Goal: Information Seeking & Learning: Learn about a topic

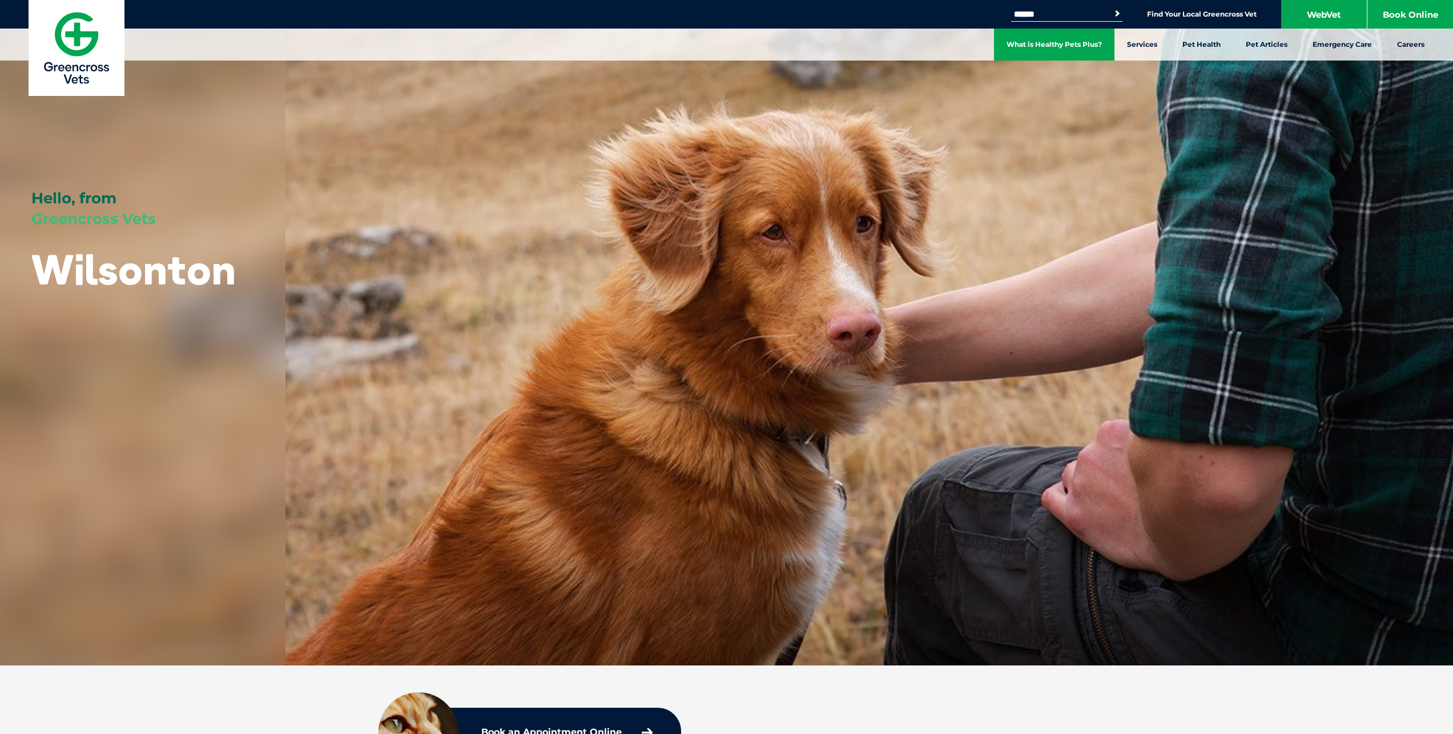
click at [1077, 42] on link "What is Healthy Pets Plus?" at bounding box center [1054, 45] width 120 height 32
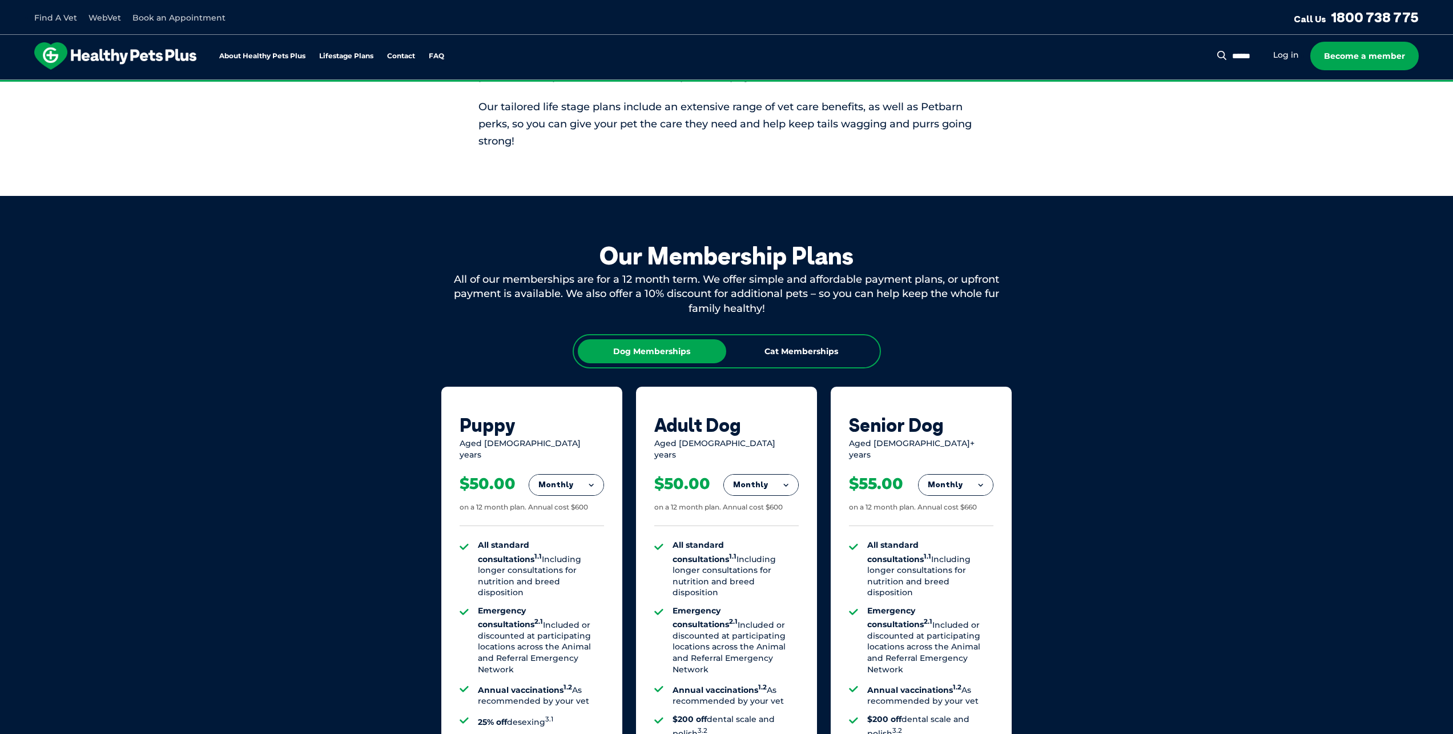
scroll to position [514, 0]
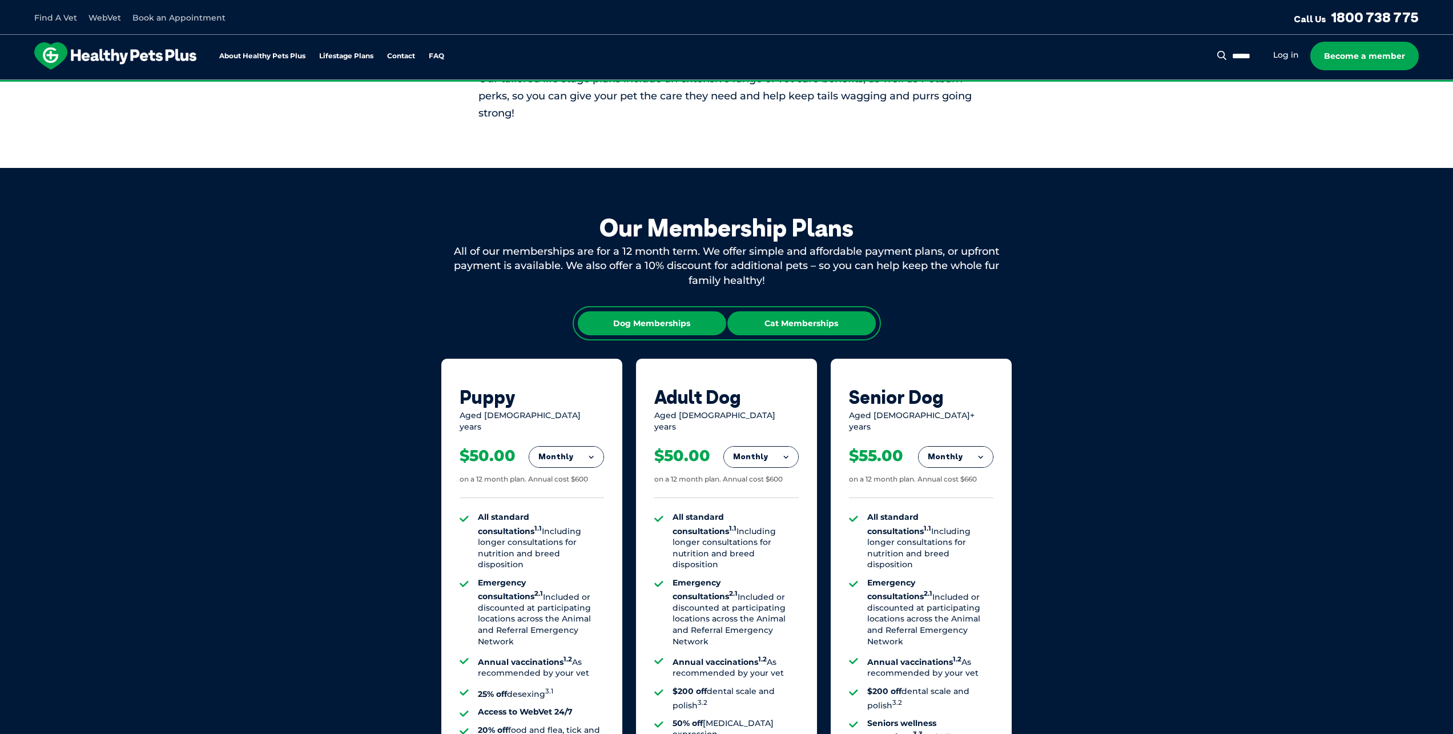
click at [798, 327] on div "Cat Memberships" at bounding box center [801, 323] width 148 height 24
click at [659, 320] on div "Dog Memberships" at bounding box center [652, 323] width 148 height 24
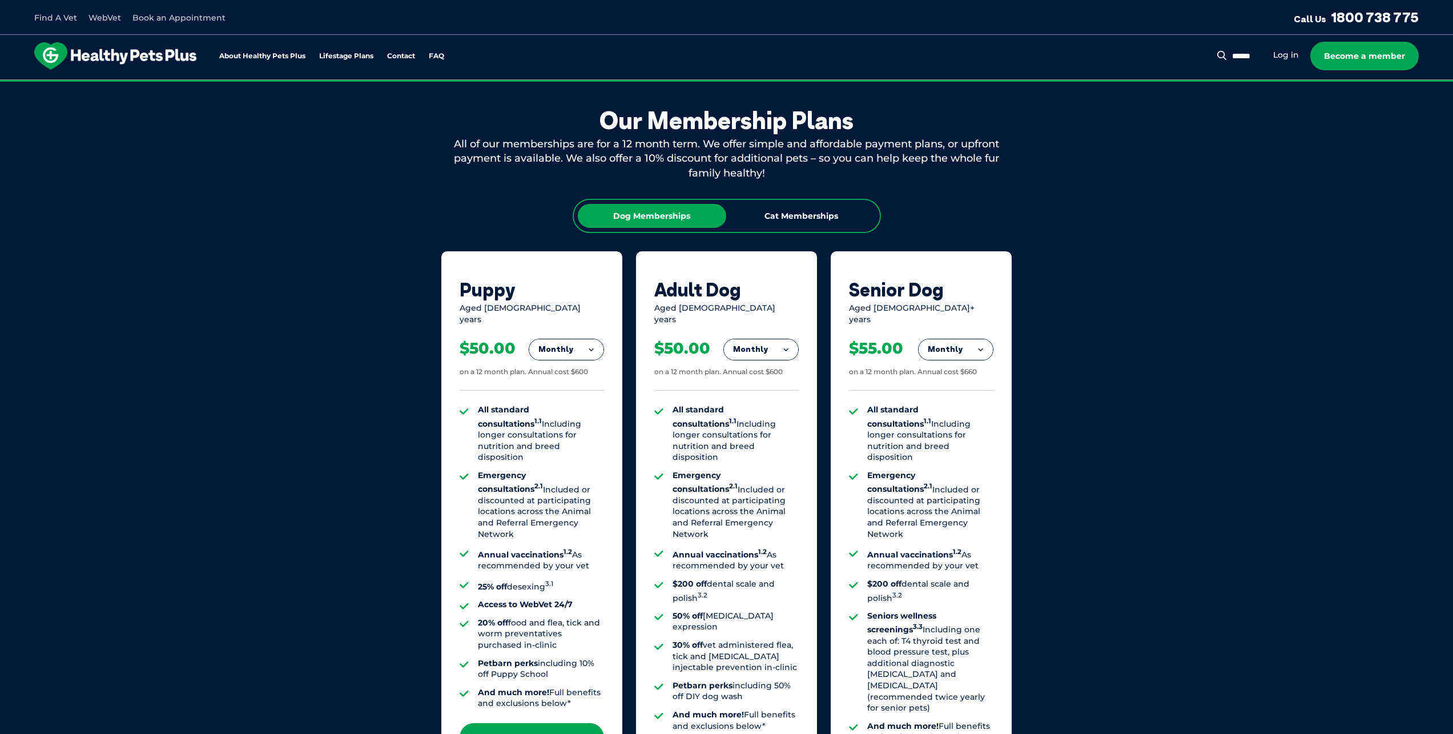
scroll to position [628, 0]
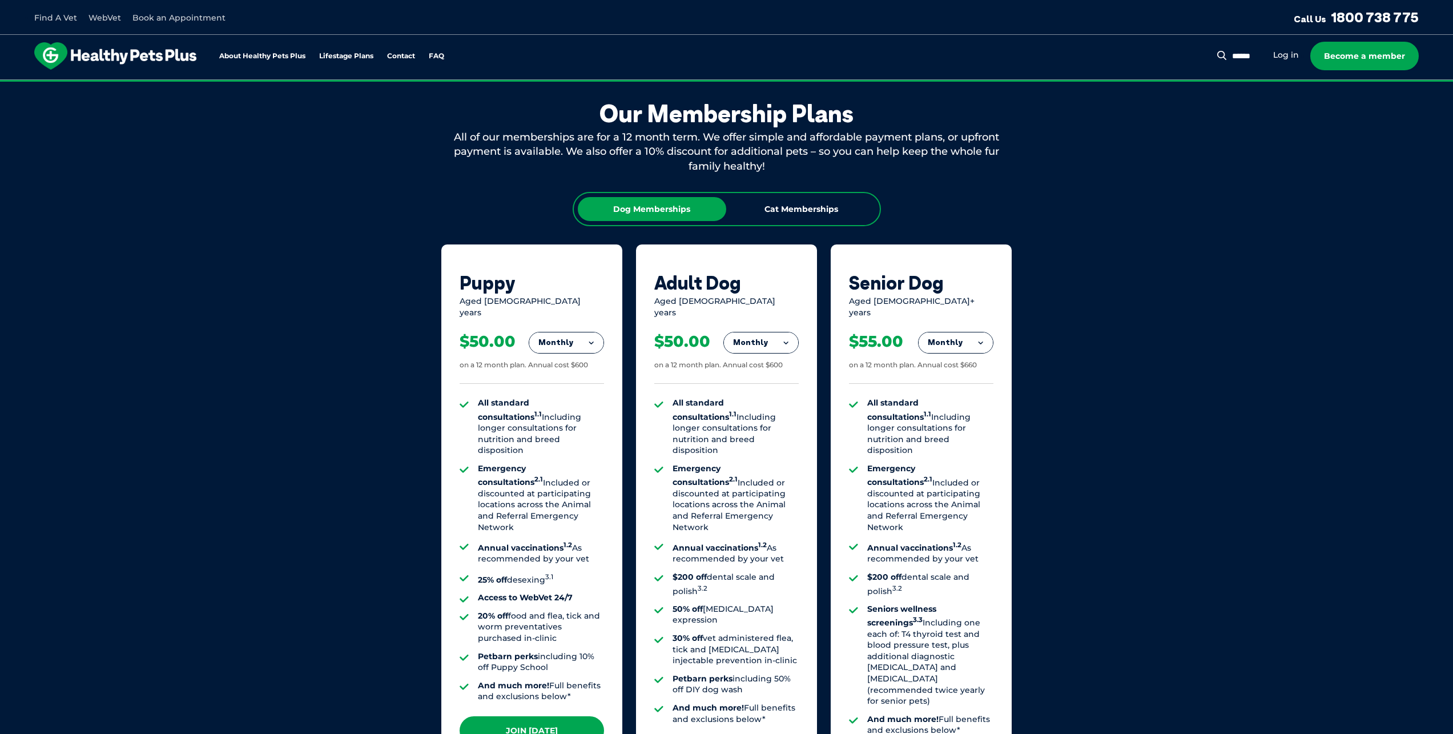
click at [567, 541] on sup "1.2" at bounding box center [567, 545] width 9 height 8
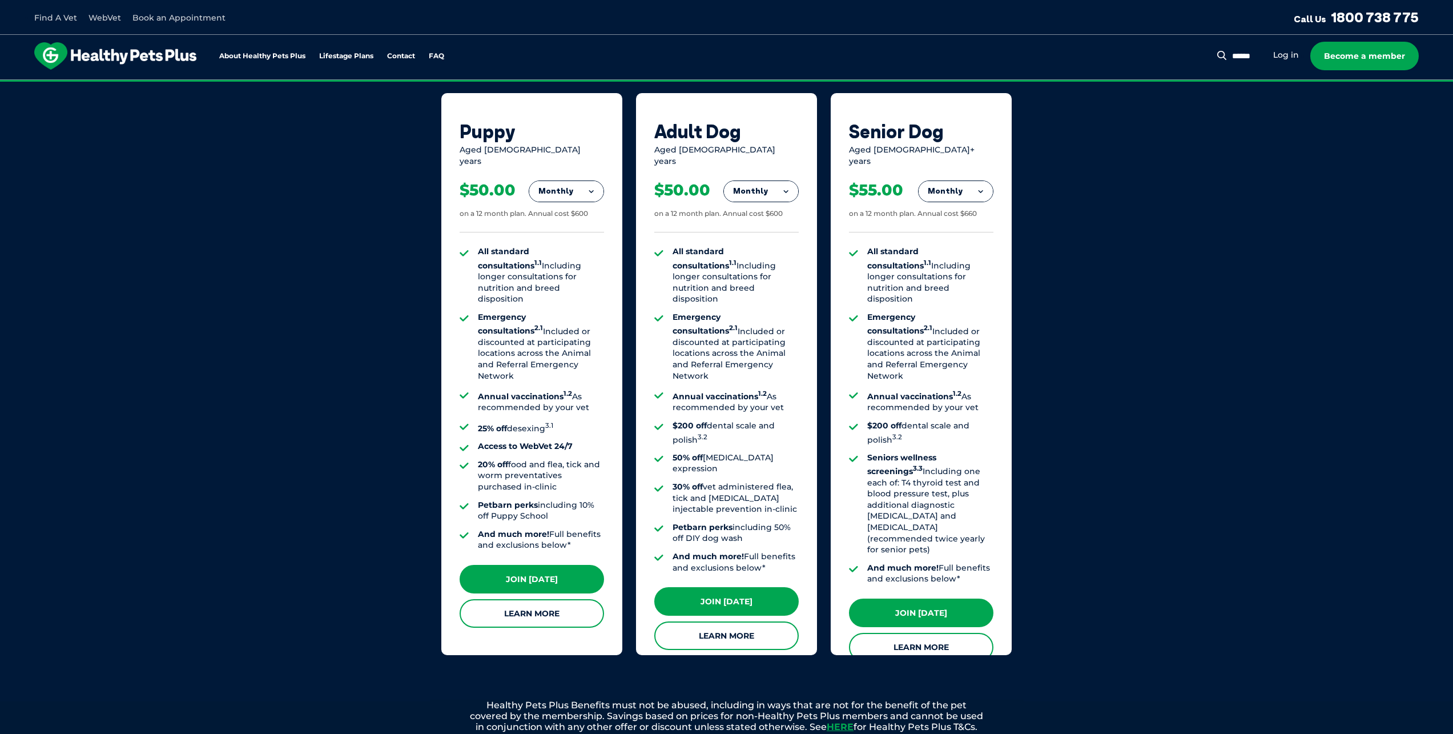
scroll to position [799, 0]
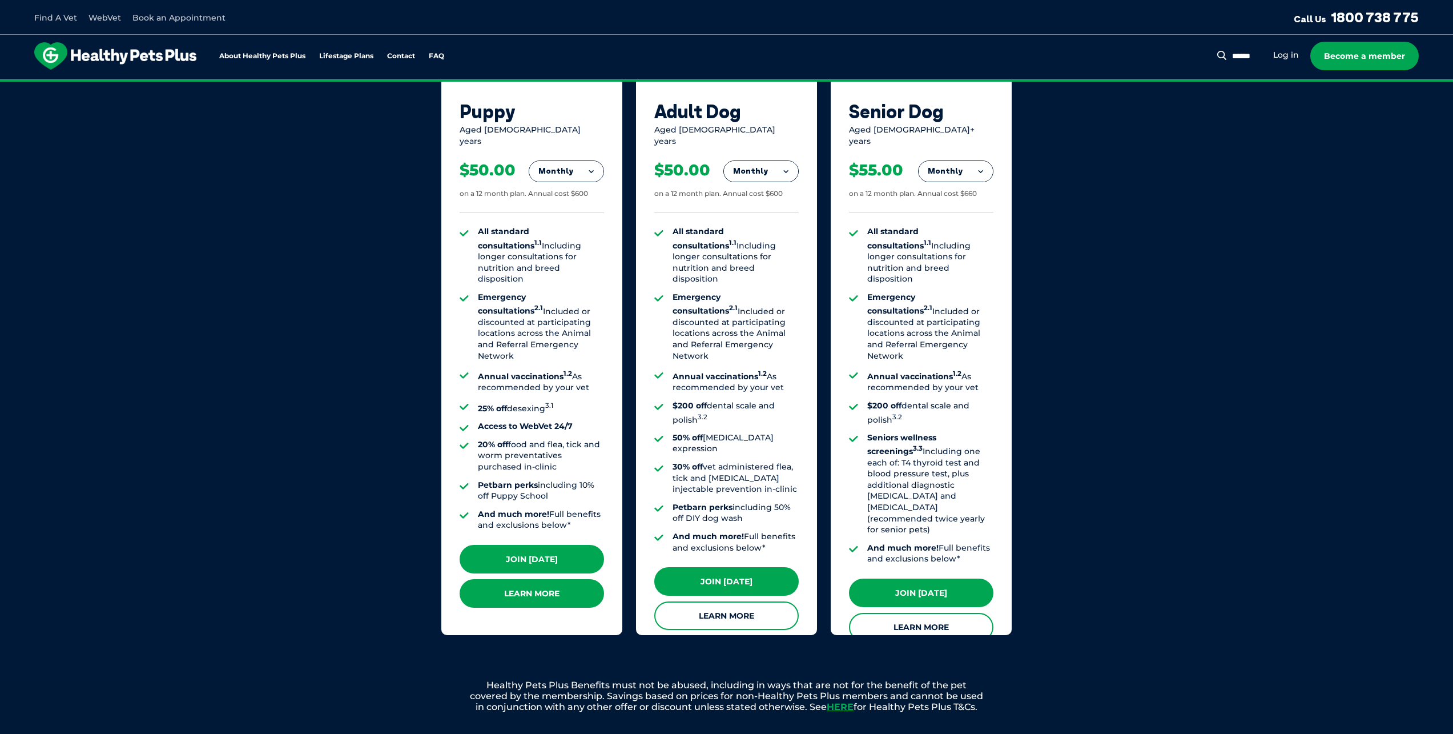
click at [556, 580] on link "Learn More" at bounding box center [532, 593] width 144 height 29
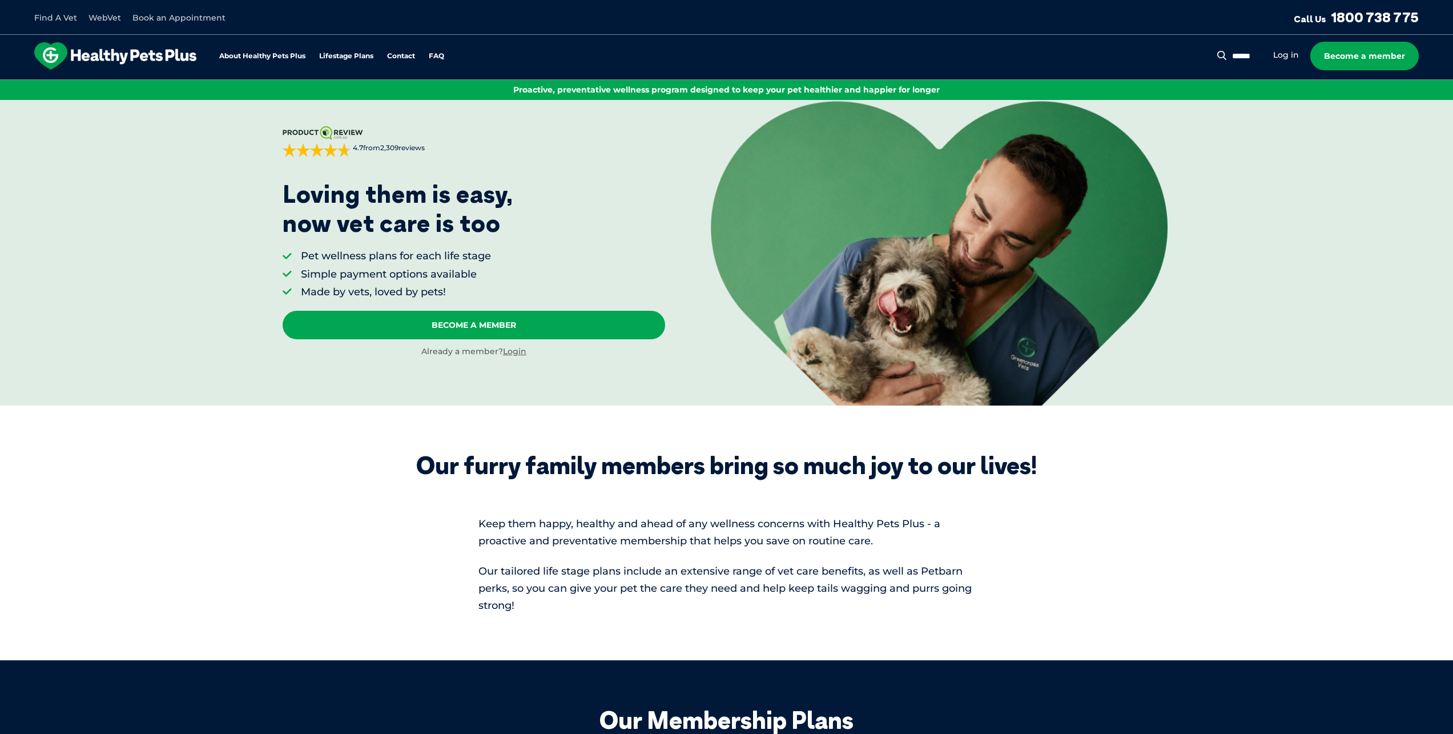
scroll to position [0, 0]
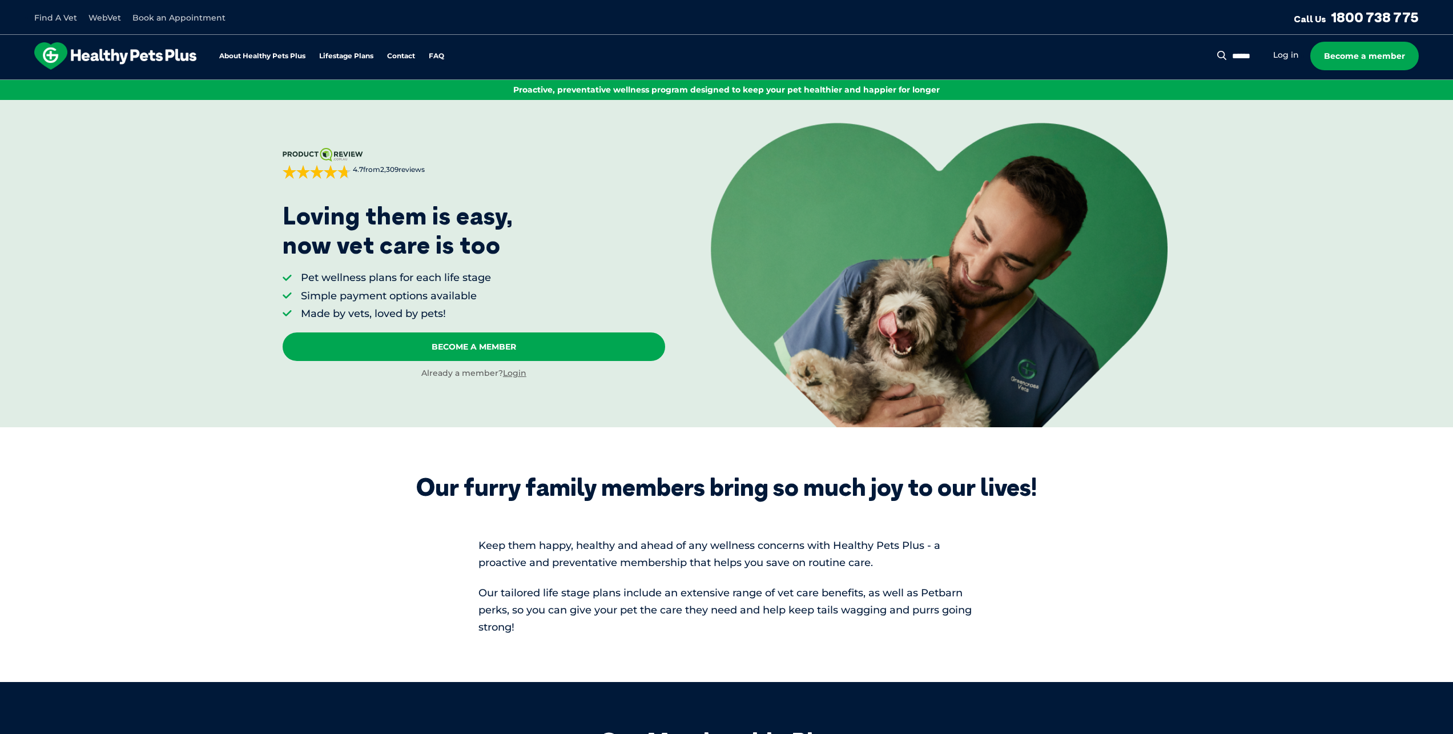
click at [51, 54] on img at bounding box center [115, 55] width 162 height 27
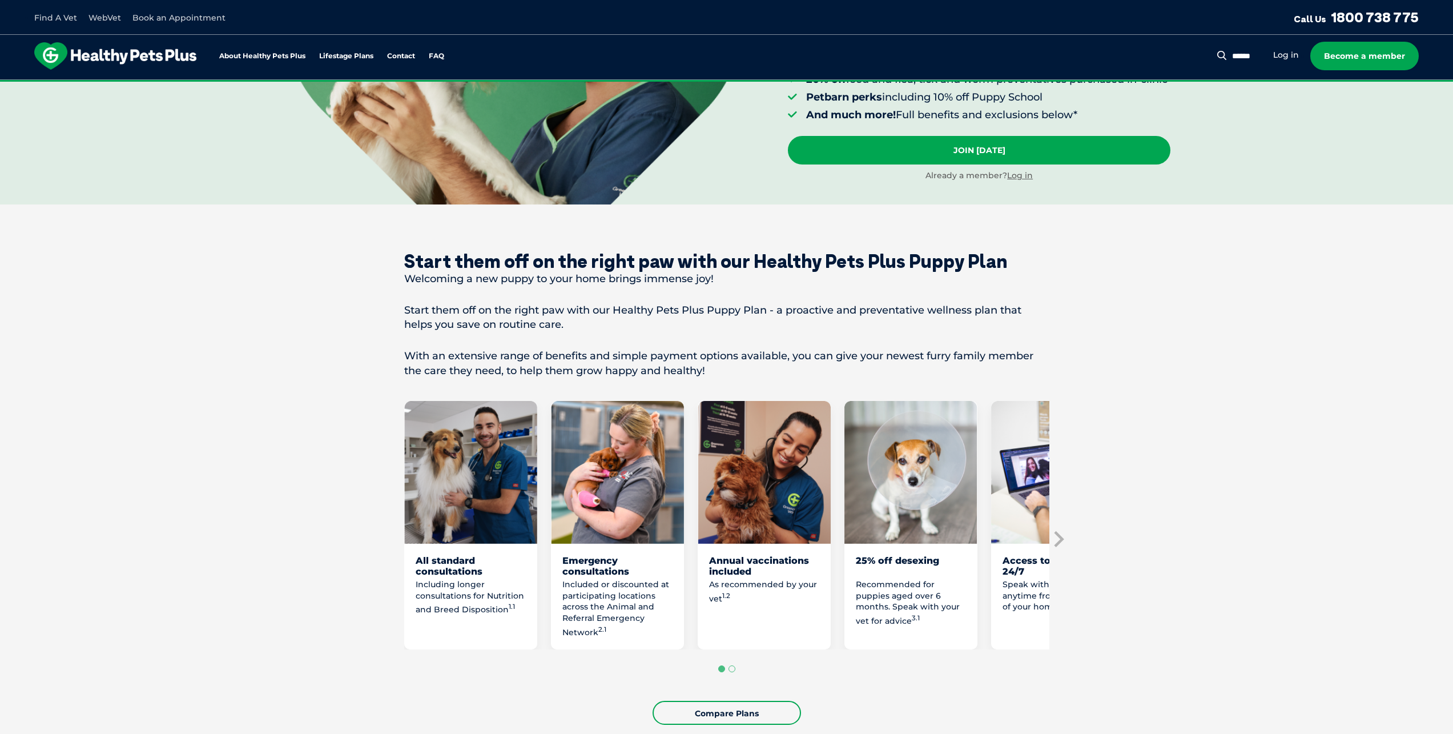
scroll to position [285, 0]
click at [755, 576] on div "Annual vaccinations included" at bounding box center [764, 565] width 110 height 22
click at [729, 603] on p "As recommended by your vet 1.2" at bounding box center [764, 590] width 110 height 25
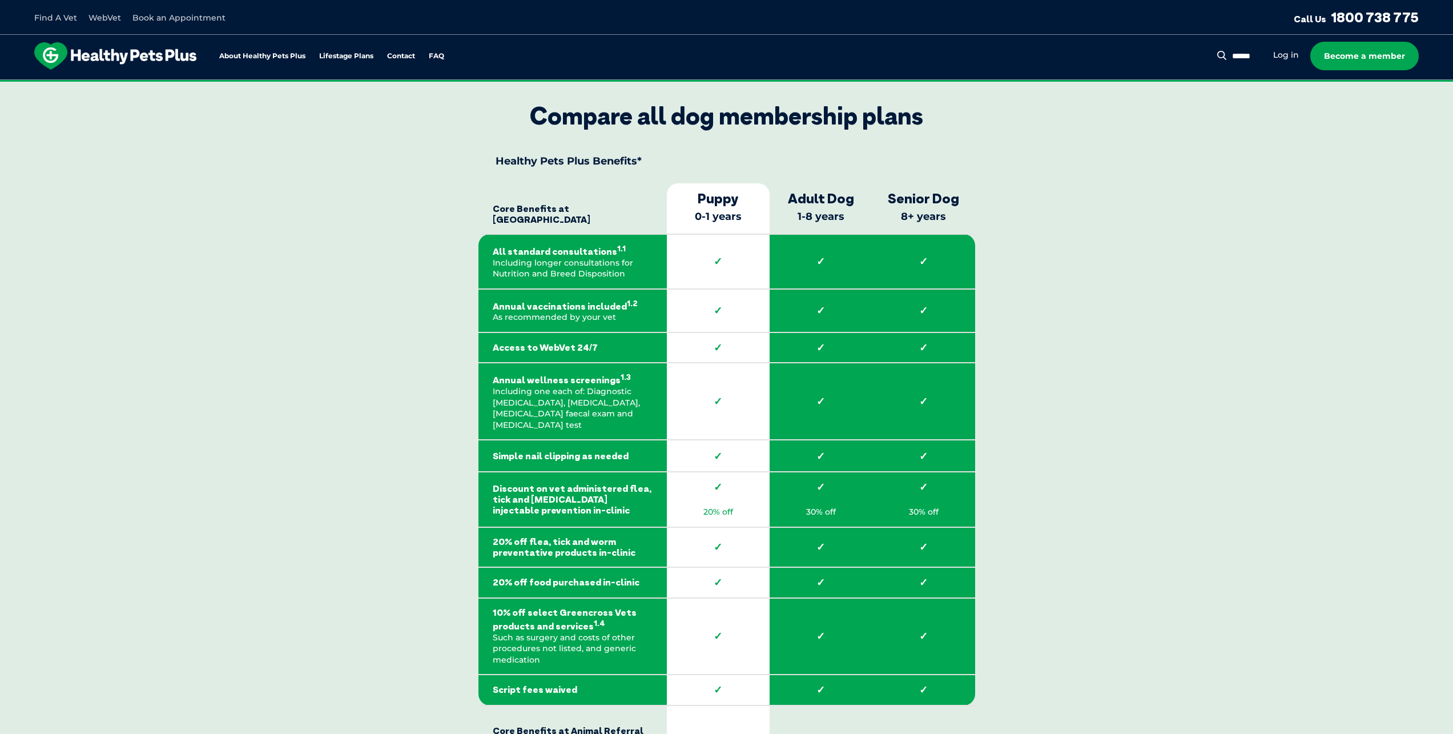
scroll to position [1541, 0]
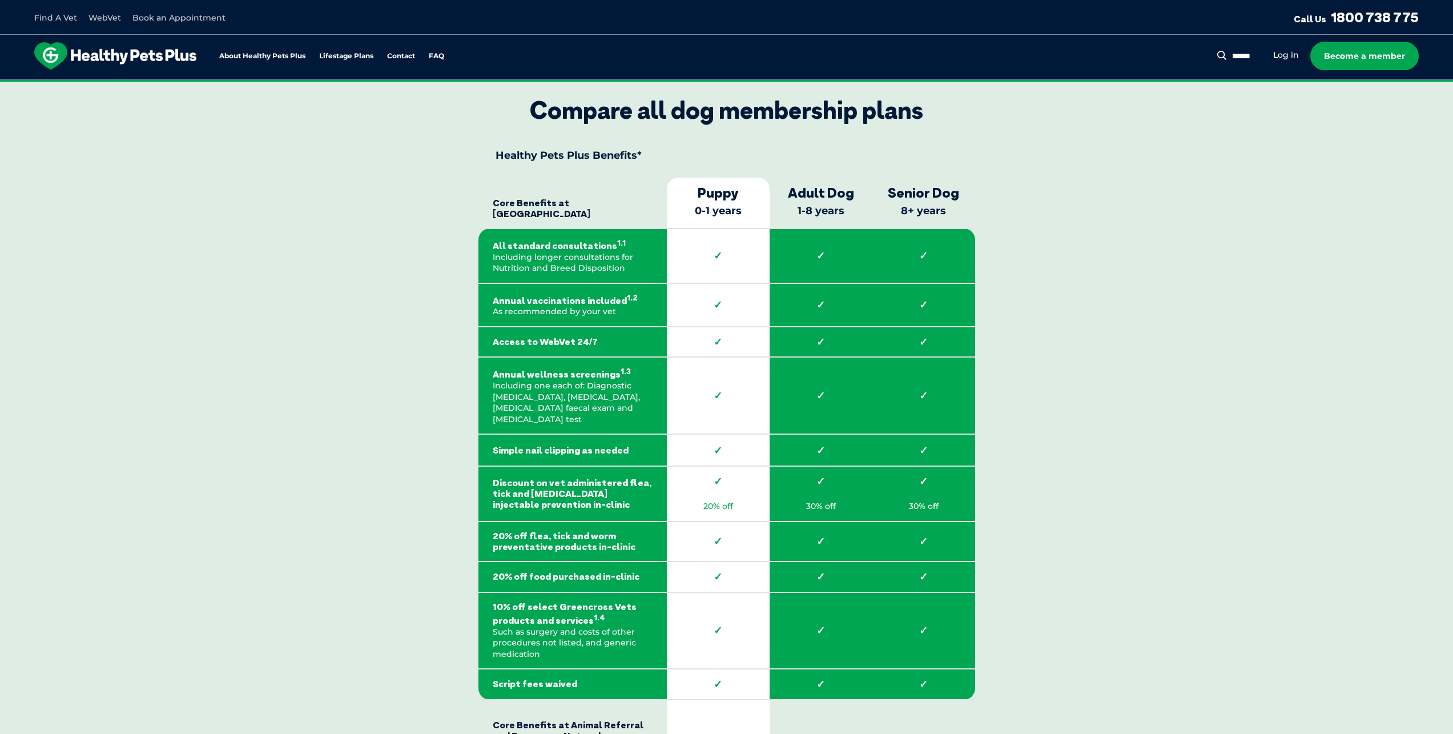
click at [609, 380] on strong "Annual wellness screenings 1.3" at bounding box center [573, 373] width 160 height 14
click at [593, 344] on td "Access to WebVet 24/7" at bounding box center [572, 342] width 188 height 31
click at [627, 302] on sup "1.2" at bounding box center [632, 297] width 11 height 9
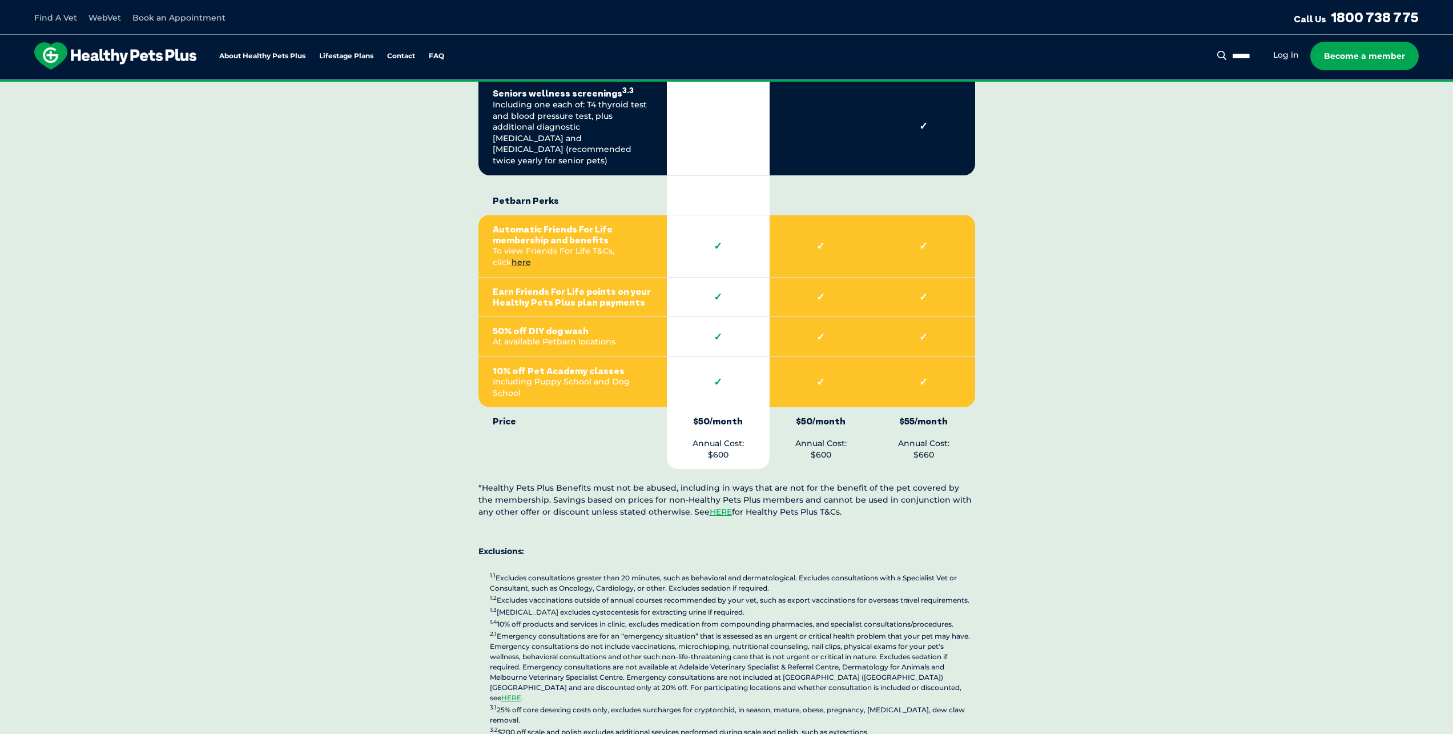
scroll to position [2569, 0]
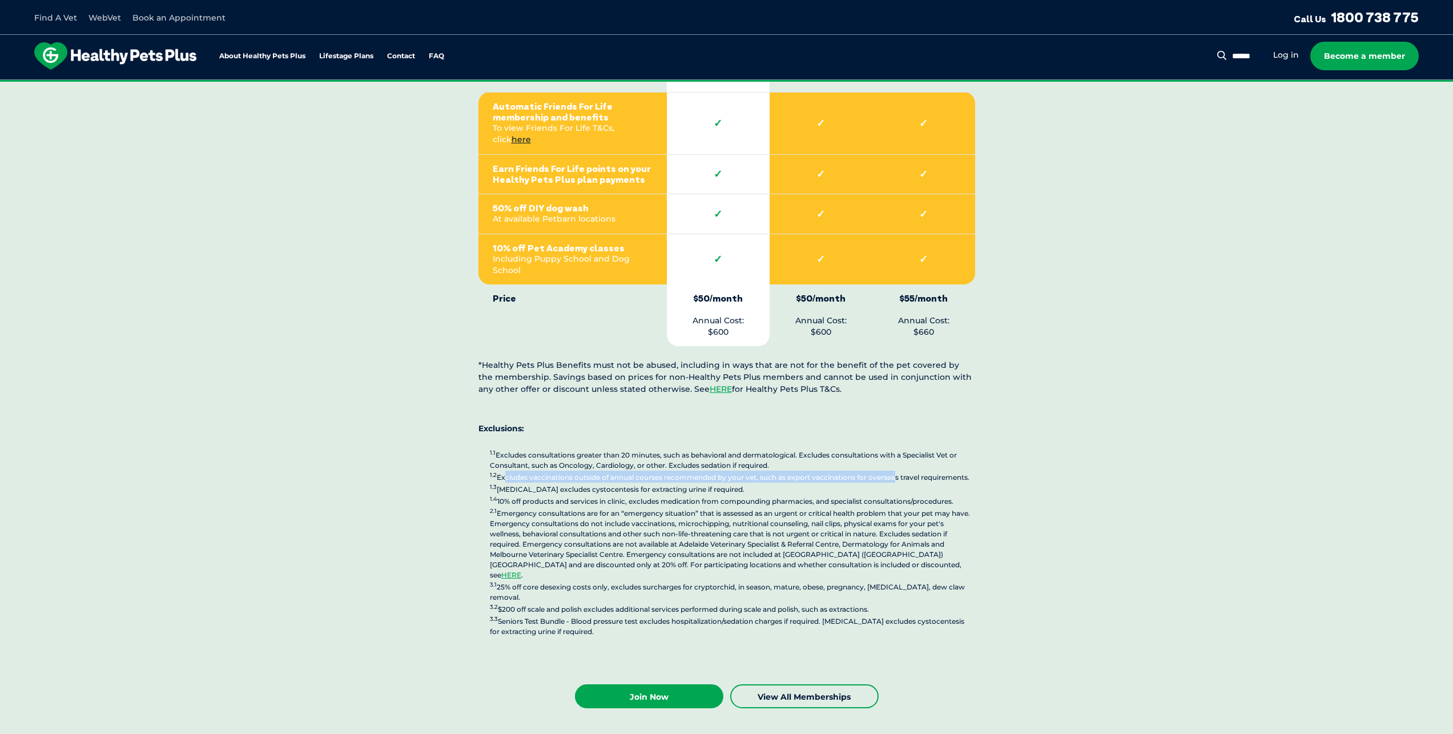
drag, startPoint x: 501, startPoint y: 437, endPoint x: 692, endPoint y: 441, distance: 191.3
click at [892, 448] on p "1.1 Excludes consultations greater than 20 minutes, such as behavioral and derm…" at bounding box center [732, 542] width 485 height 188
click at [649, 448] on p "1.1 Excludes consultations greater than 20 minutes, such as behavioral and derm…" at bounding box center [732, 542] width 485 height 188
drag, startPoint x: 564, startPoint y: 446, endPoint x: 721, endPoint y: 448, distance: 157.0
click at [721, 448] on p "1.1 Excludes consultations greater than 20 minutes, such as behavioral and derm…" at bounding box center [732, 542] width 485 height 188
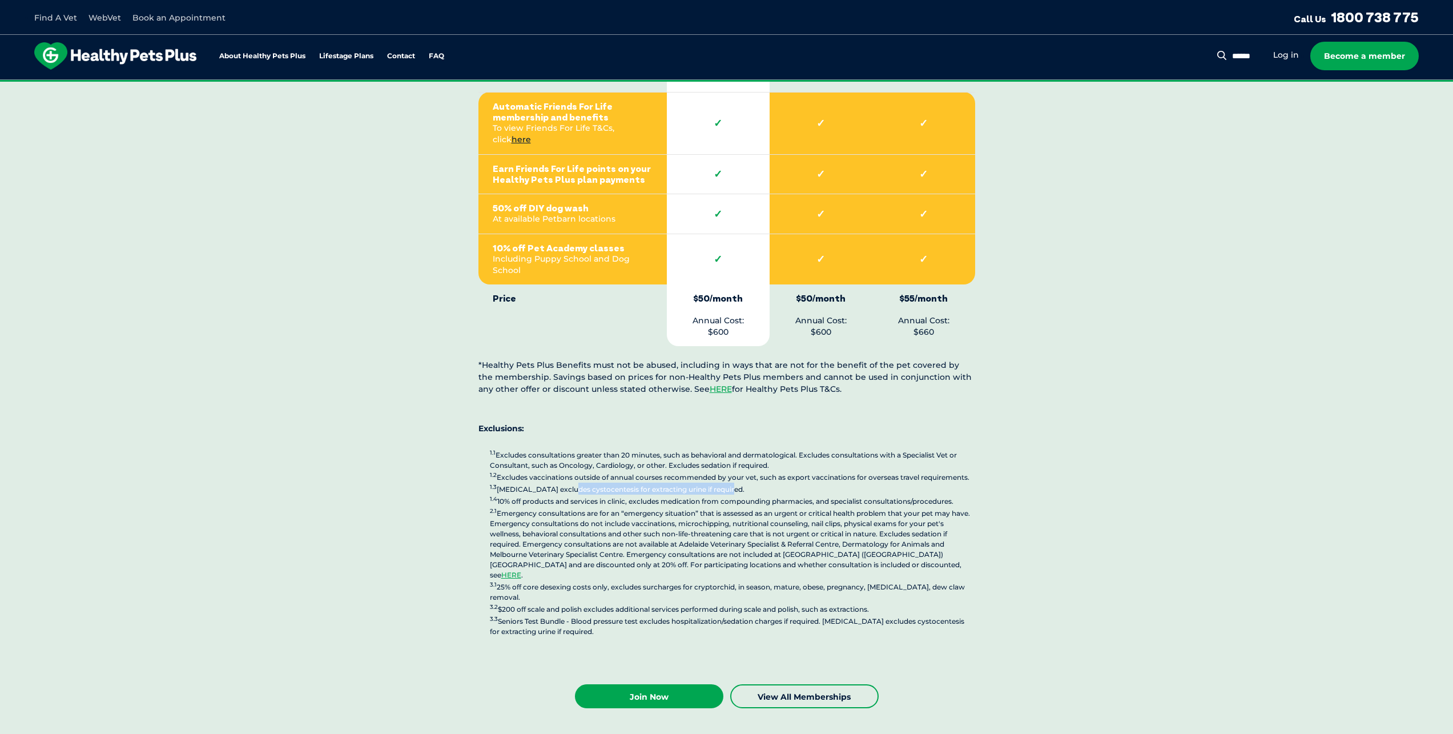
click at [722, 448] on p "1.1 Excludes consultations greater than 20 minutes, such as behavioral and derm…" at bounding box center [732, 542] width 485 height 188
drag, startPoint x: 499, startPoint y: 414, endPoint x: 792, endPoint y: 427, distance: 293.2
click at [792, 448] on p "1.1 Excludes consultations greater than 20 minutes, such as behavioral and derm…" at bounding box center [732, 542] width 485 height 188
click at [793, 448] on p "1.1 Excludes consultations greater than 20 minutes, such as behavioral and derm…" at bounding box center [732, 542] width 485 height 188
drag, startPoint x: 782, startPoint y: 428, endPoint x: 508, endPoint y: 415, distance: 274.3
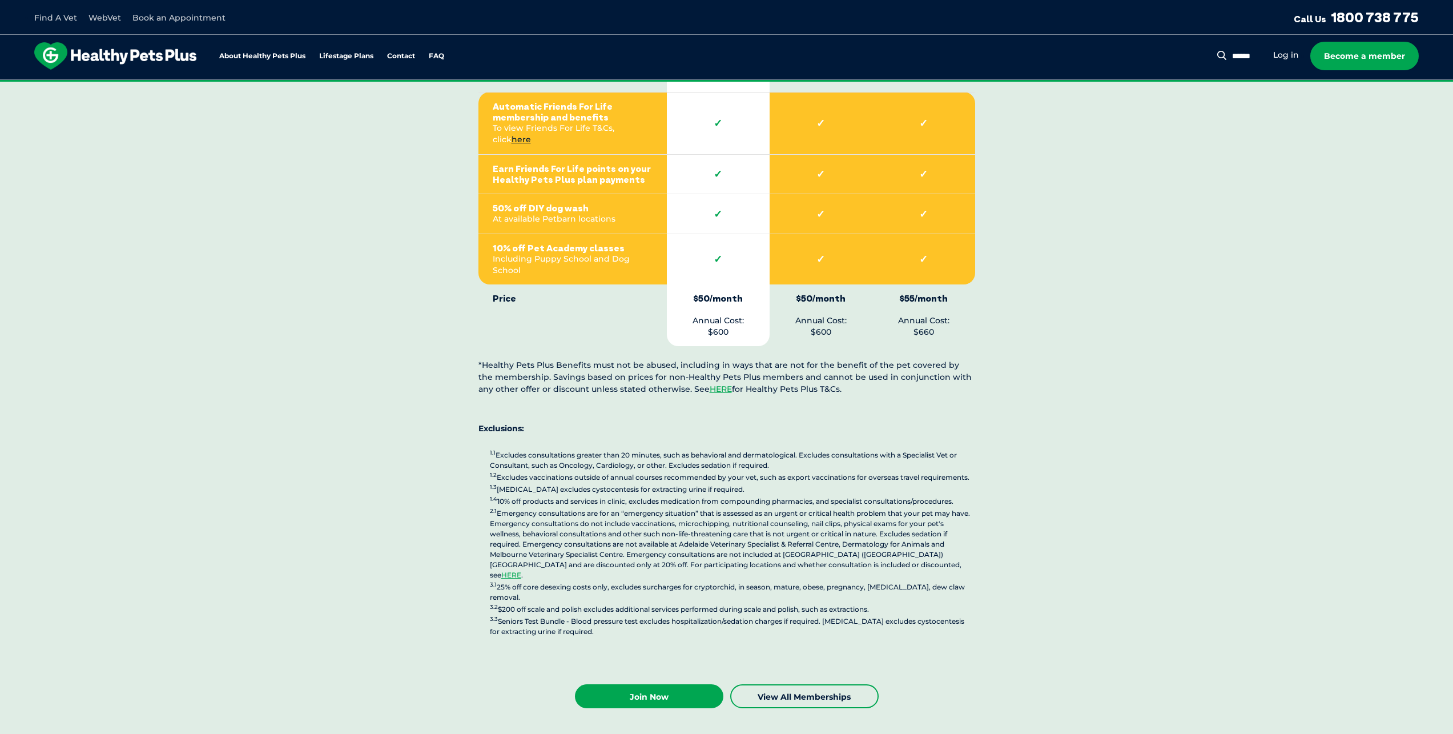
click at [508, 448] on p "1.1 Excludes consultations greater than 20 minutes, such as behavioral and derm…" at bounding box center [732, 542] width 485 height 188
click at [824, 448] on p "1.1 Excludes consultations greater than 20 minutes, such as behavioral and derm…" at bounding box center [732, 542] width 485 height 188
drag, startPoint x: 494, startPoint y: 456, endPoint x: 875, endPoint y: 457, distance: 380.8
click at [875, 457] on p "1.1 Excludes consultations greater than 20 minutes, such as behavioral and derm…" at bounding box center [732, 542] width 485 height 188
drag, startPoint x: 535, startPoint y: 557, endPoint x: 897, endPoint y: 566, distance: 362.1
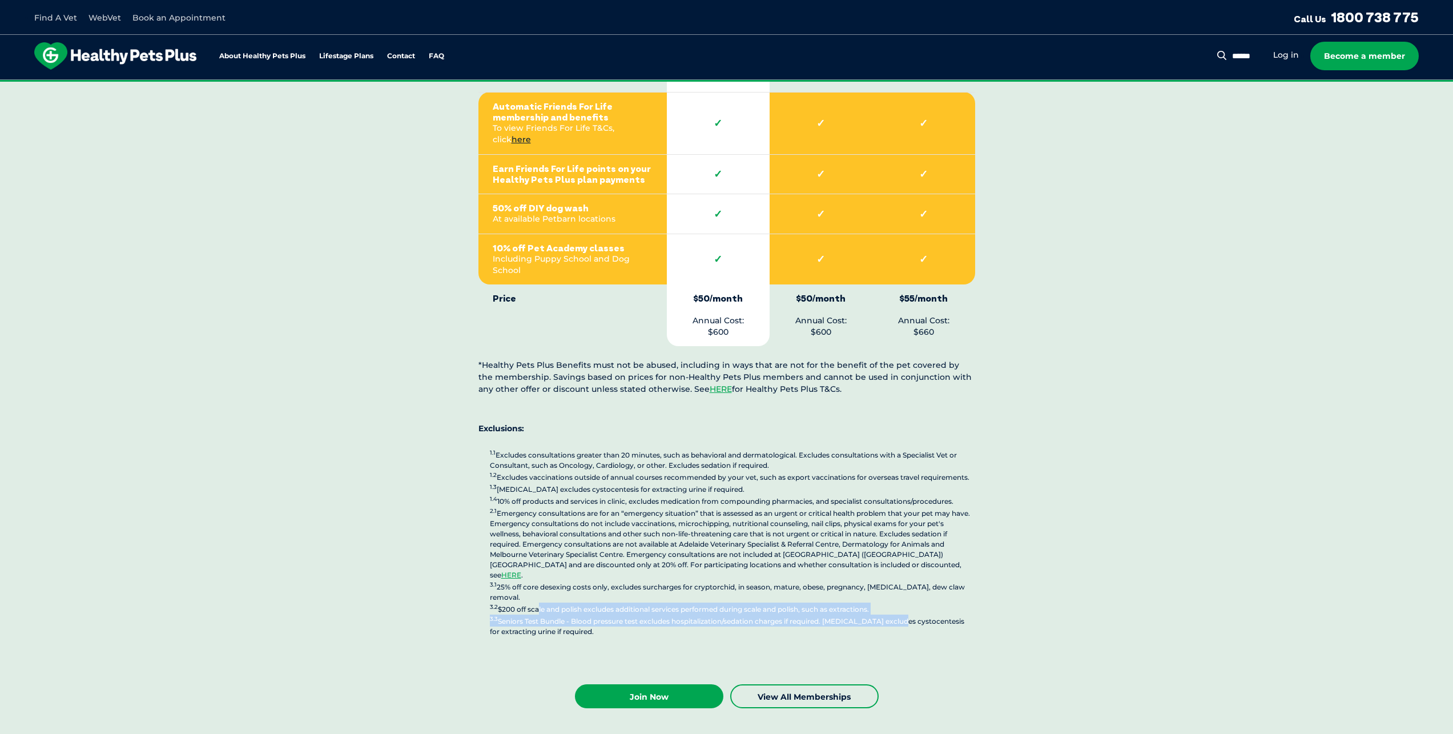
click at [897, 566] on p "1.1 Excludes consultations greater than 20 minutes, such as behavioral and derm…" at bounding box center [732, 542] width 485 height 188
click at [683, 567] on p "1.1 Excludes consultations greater than 20 minutes, such as behavioral and derm…" at bounding box center [732, 542] width 485 height 188
drag, startPoint x: 588, startPoint y: 579, endPoint x: 486, endPoint y: 573, distance: 101.8
click at [517, 543] on p "1.1 Excludes consultations greater than 20 minutes, such as behavioral and derm…" at bounding box center [732, 542] width 485 height 188
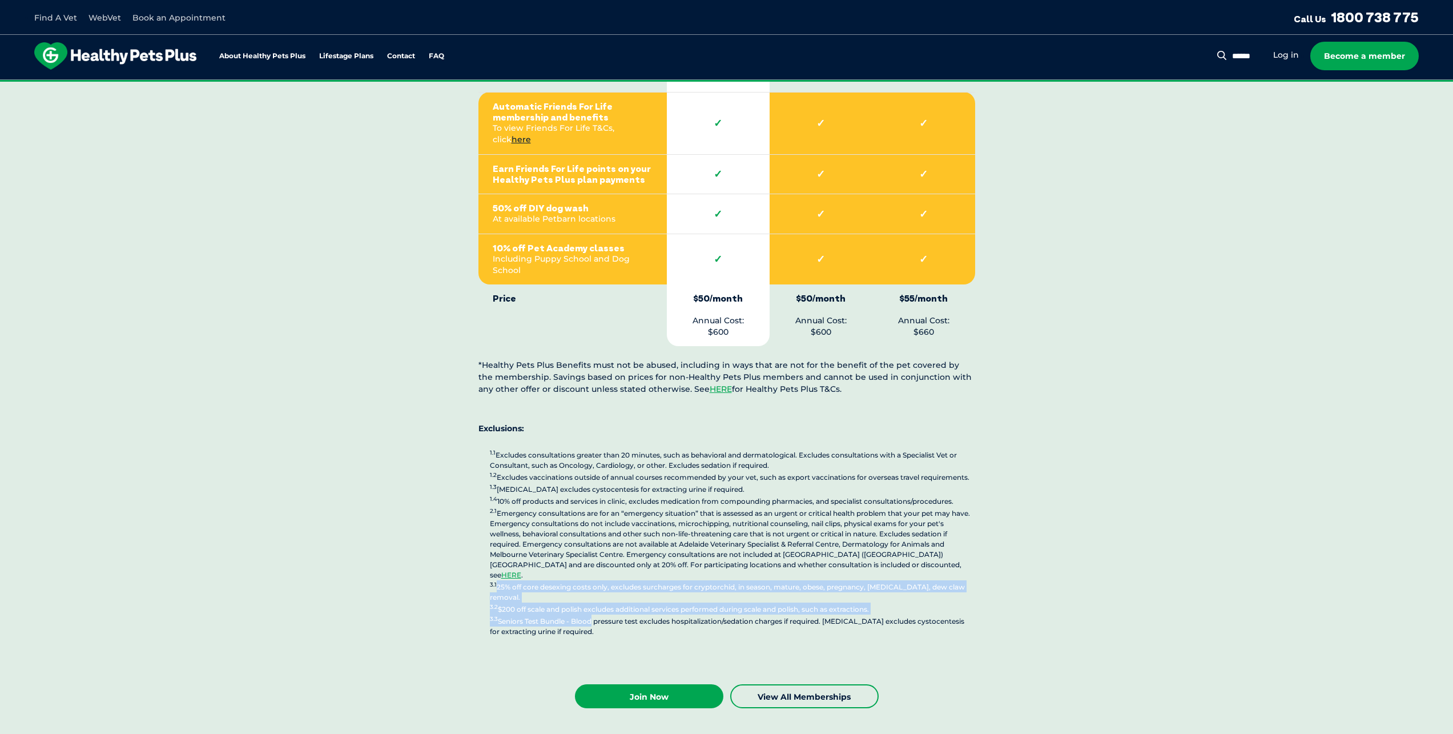
drag, startPoint x: 589, startPoint y: 573, endPoint x: 522, endPoint y: 541, distance: 73.5
click at [522, 541] on p "1.1 Excludes consultations greater than 20 minutes, such as behavioral and derm…" at bounding box center [732, 542] width 485 height 188
click at [551, 542] on p "1.1 Excludes consultations greater than 20 minutes, such as behavioral and derm…" at bounding box center [732, 542] width 485 height 188
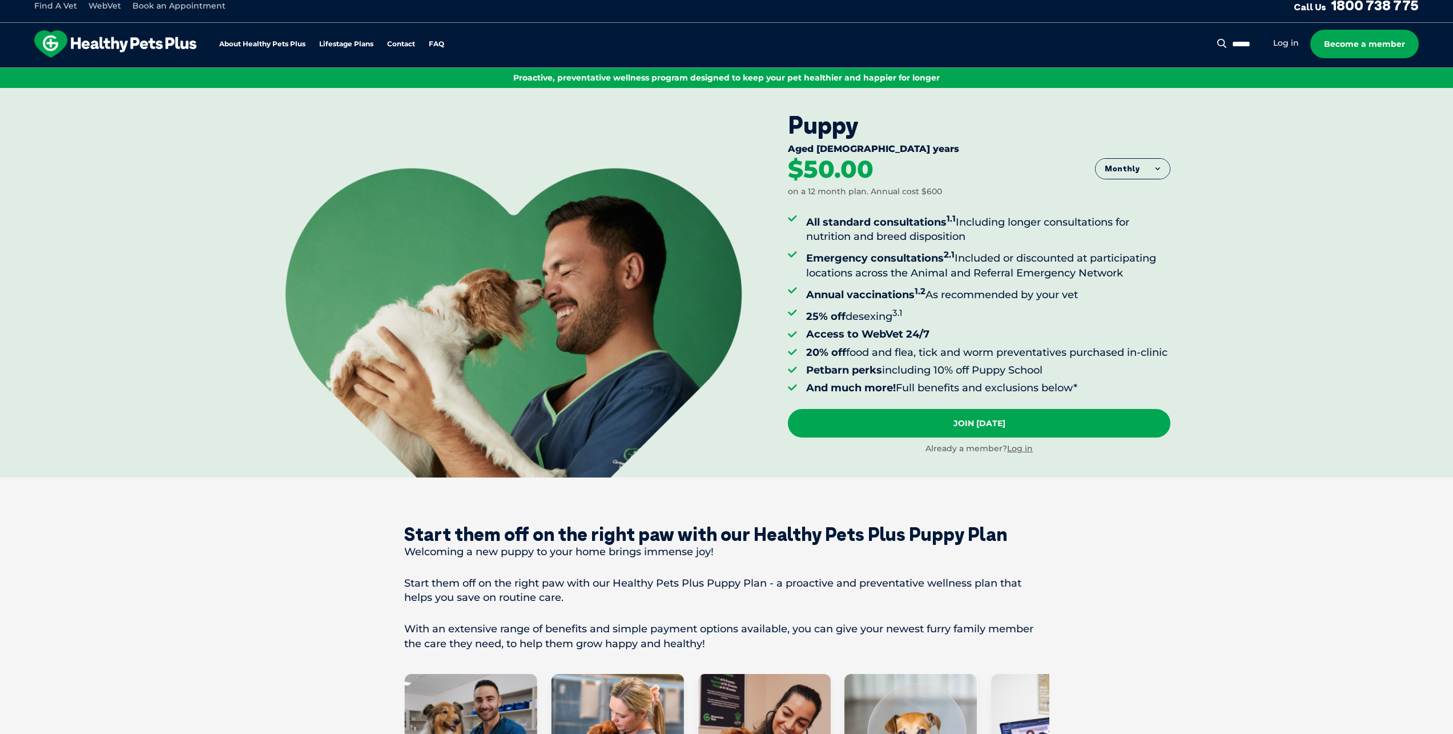
scroll to position [0, 0]
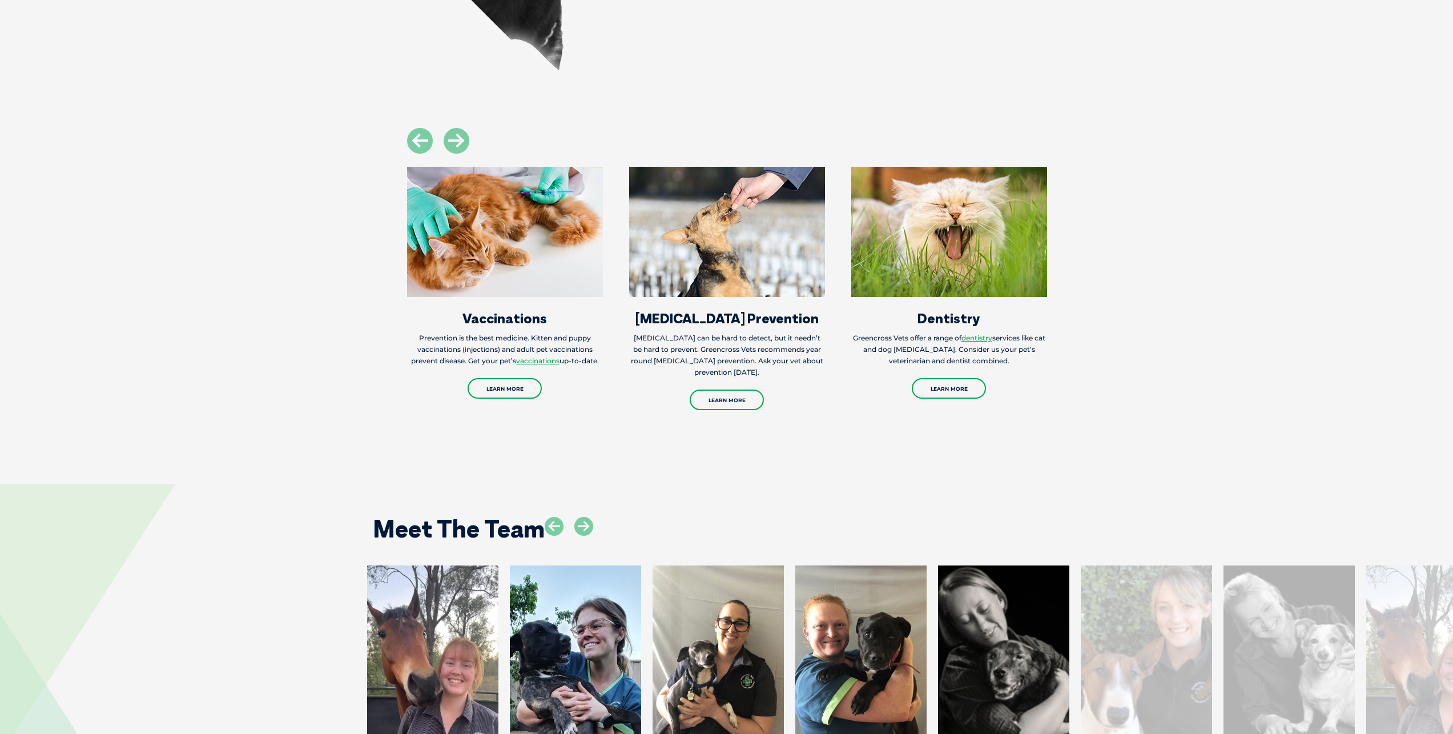
scroll to position [1827, 0]
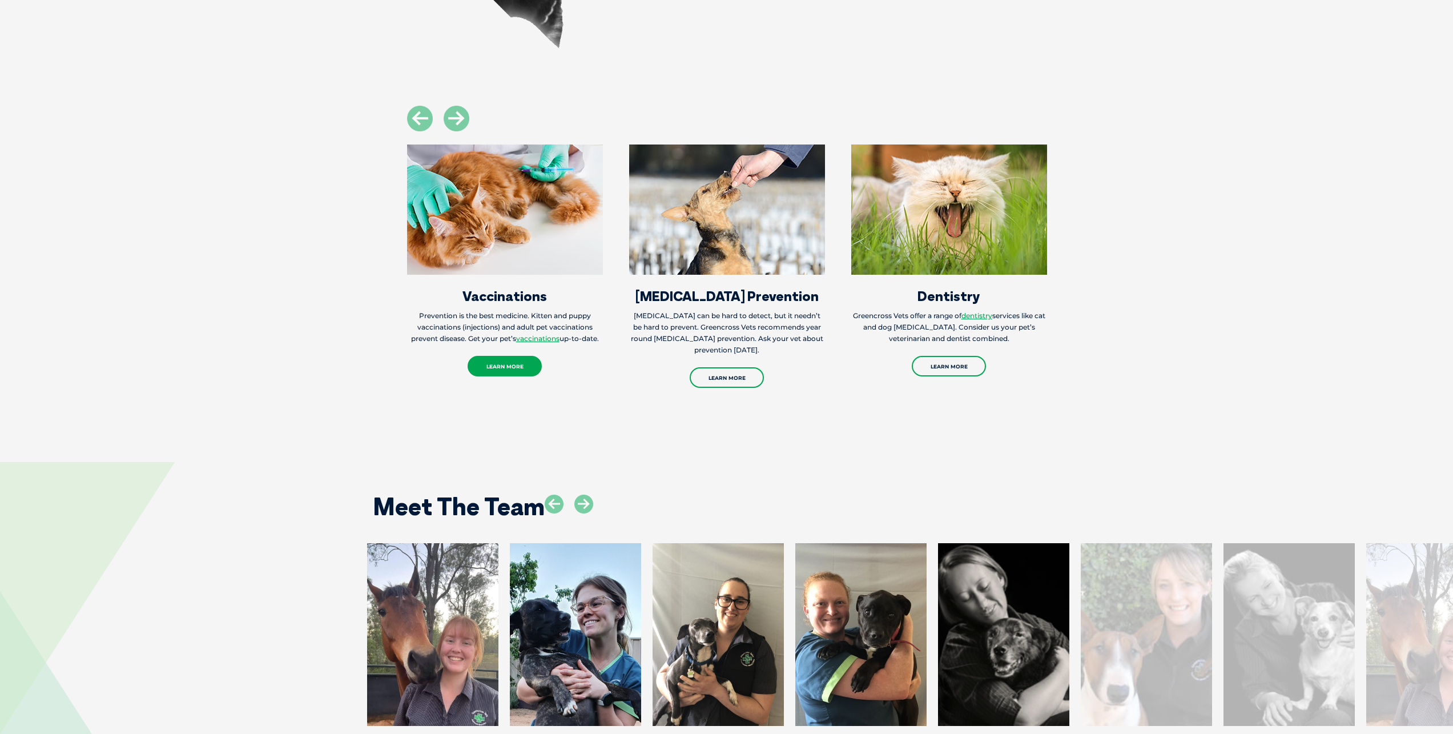
click at [516, 356] on link "Learn More" at bounding box center [505, 366] width 74 height 21
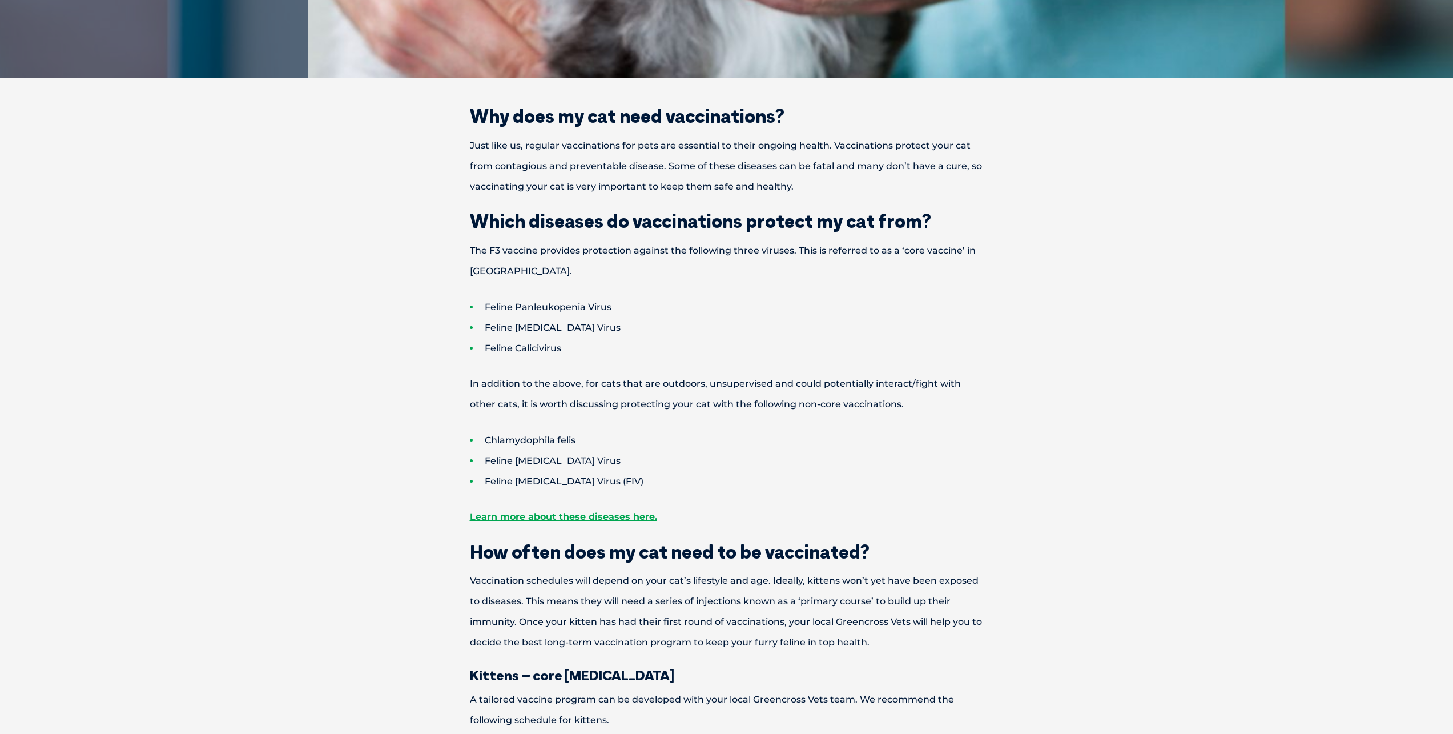
scroll to position [685, 0]
